Goal: Task Accomplishment & Management: Complete application form

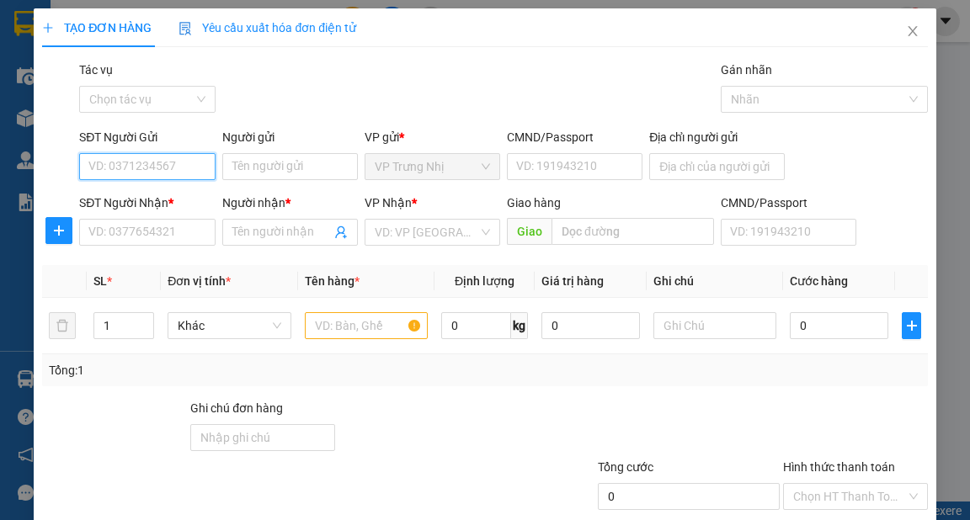
click at [167, 161] on input "SĐT Người Gửi" at bounding box center [147, 166] width 136 height 27
type input "0917873328"
click at [173, 204] on div "0917873328 - Hiệp" at bounding box center [145, 200] width 114 height 19
type input "Hiệp"
type input "0859339261"
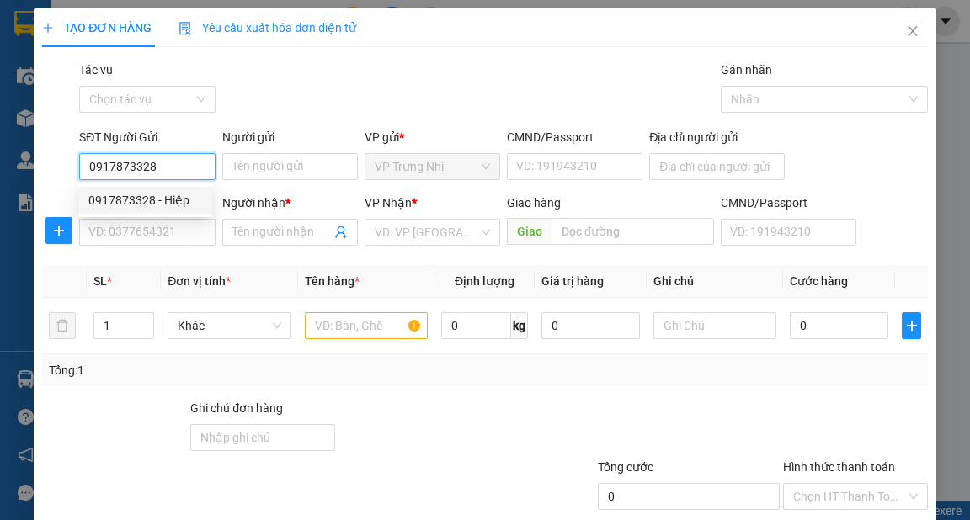
type input "OANH"
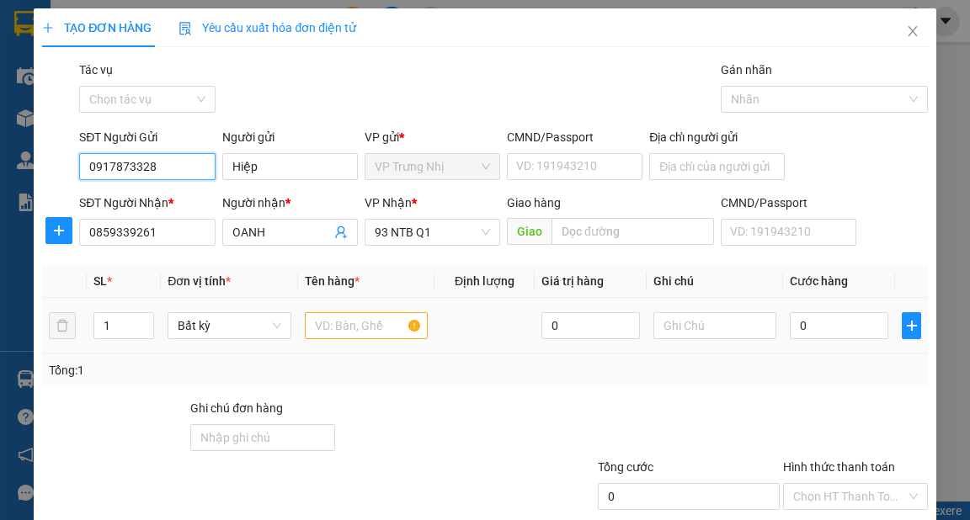
type input "0917873328"
click at [351, 321] on input "text" at bounding box center [367, 325] width 124 height 27
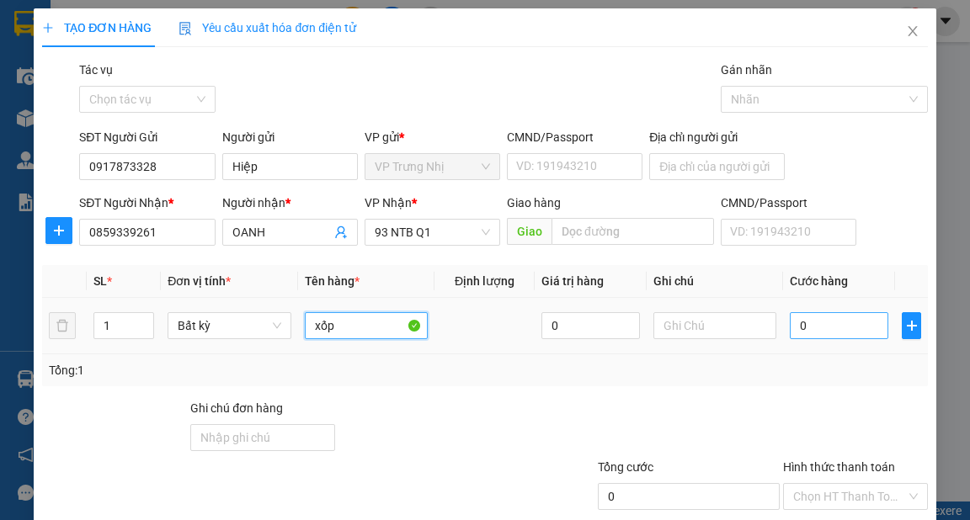
type input "xốp"
click at [807, 330] on input "0" at bounding box center [839, 325] width 99 height 27
type input "5"
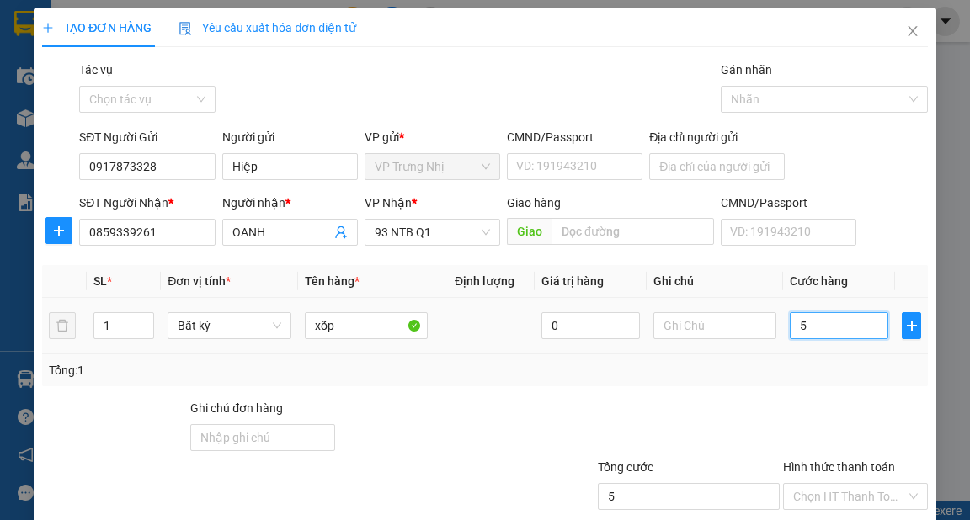
type input "50"
type input "50.000"
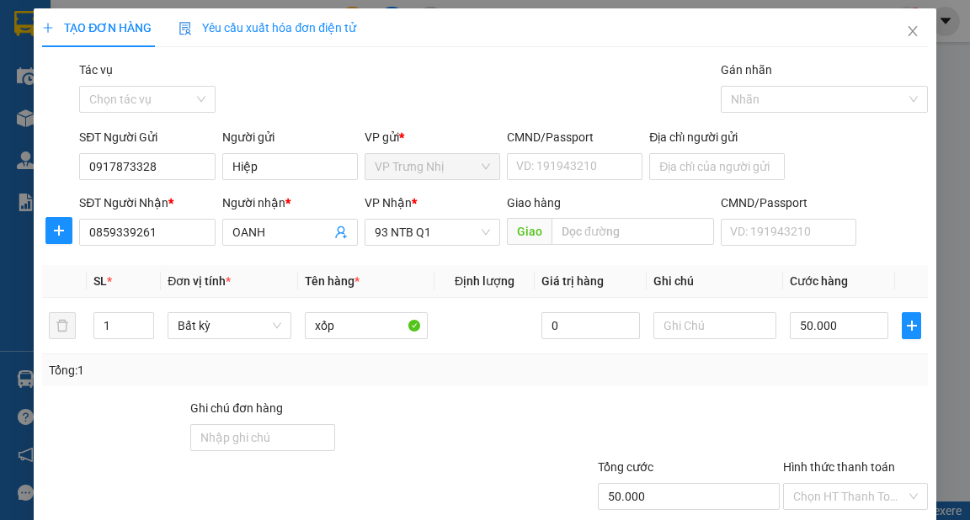
click at [784, 368] on div "Tổng: 1" at bounding box center [485, 370] width 872 height 19
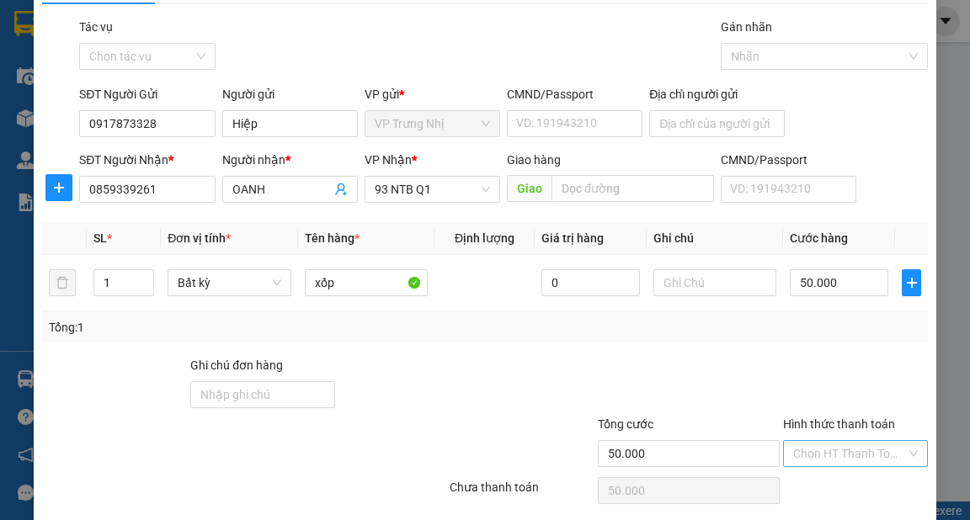
scroll to position [67, 0]
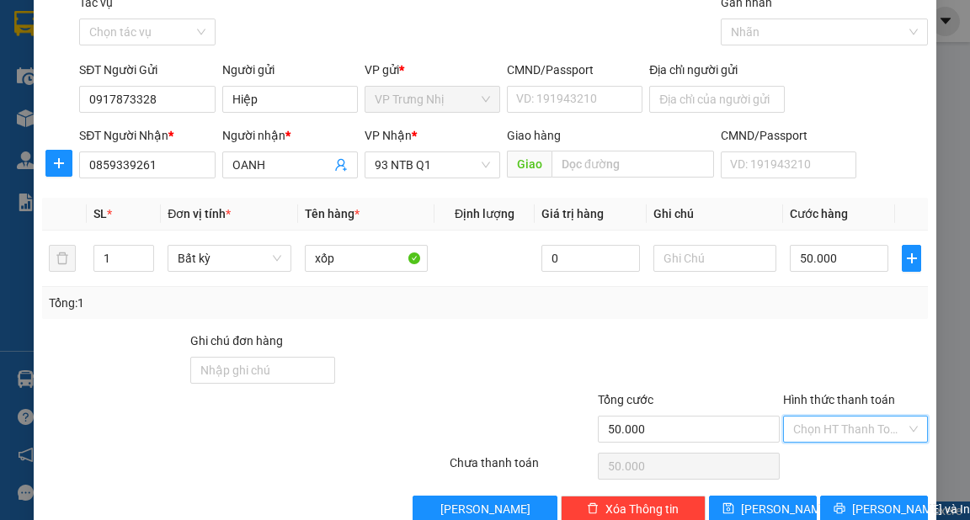
click at [857, 424] on input "Hình thức thanh toán" at bounding box center [849, 429] width 113 height 25
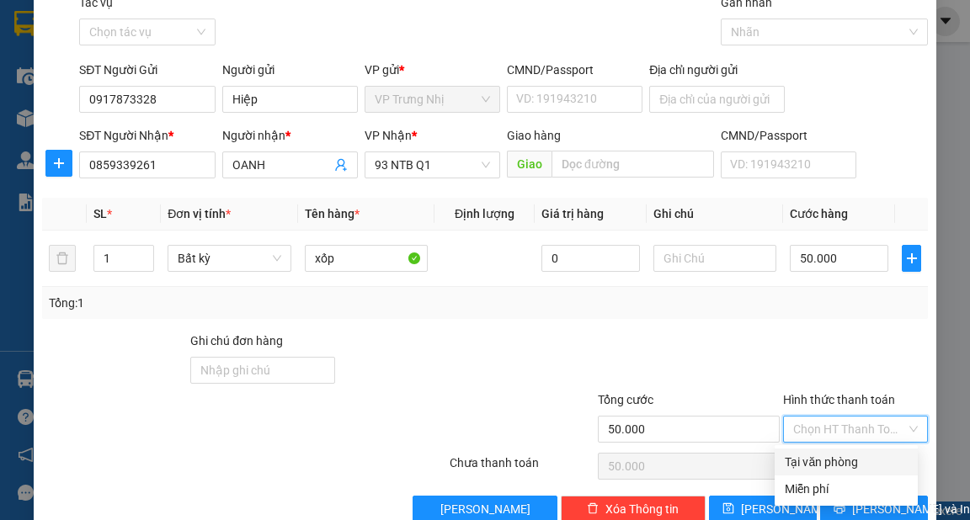
click at [857, 450] on div "Tại văn phòng" at bounding box center [846, 462] width 143 height 27
type input "0"
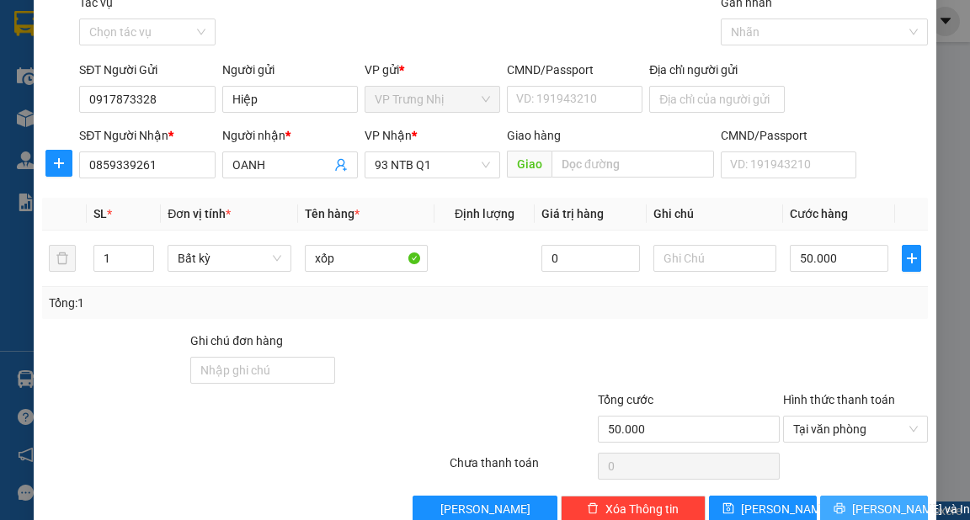
drag, startPoint x: 882, startPoint y: 503, endPoint x: 852, endPoint y: 494, distance: 30.7
click at [883, 504] on span "[PERSON_NAME] và In" at bounding box center [911, 509] width 118 height 19
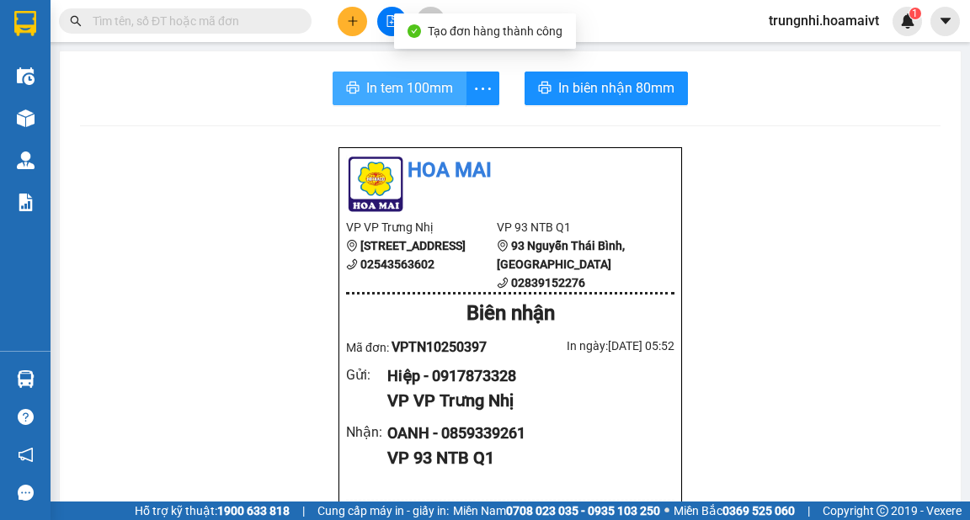
click at [424, 81] on span "In tem 100mm" at bounding box center [409, 87] width 87 height 21
